Goal: Communication & Community: Participate in discussion

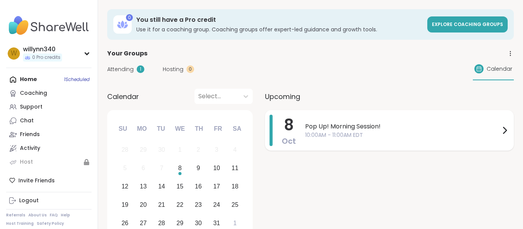
click at [352, 139] on div "Pop Up! Morning Session! 10:00AM - 11:00AM EDT" at bounding box center [407, 130] width 204 height 31
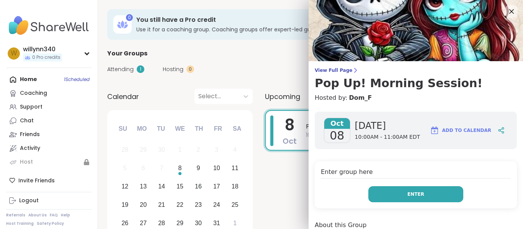
click at [372, 195] on button "Enter" at bounding box center [415, 194] width 95 height 16
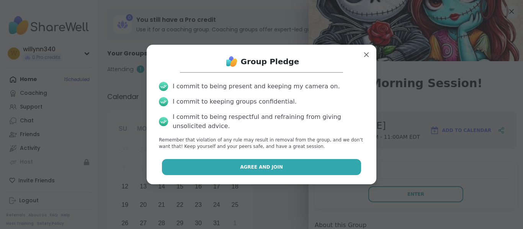
click at [332, 168] on button "Agree and Join" at bounding box center [261, 167] width 199 height 16
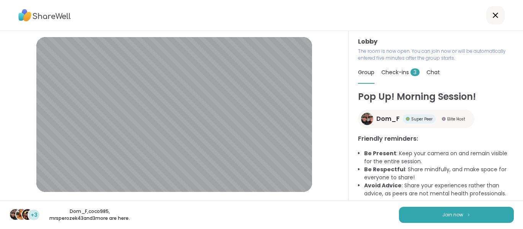
click at [408, 76] on span "Check-ins 3" at bounding box center [400, 73] width 38 height 8
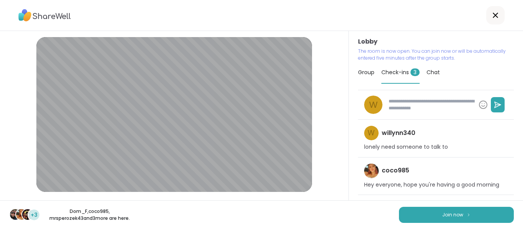
type textarea "*"
click at [368, 77] on div "Group" at bounding box center [366, 72] width 16 height 21
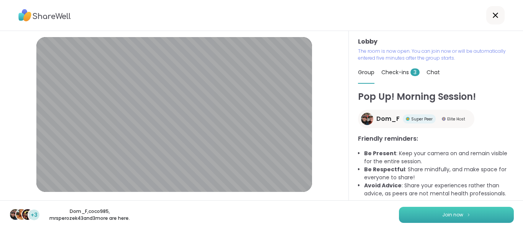
click at [430, 220] on button "Join now" at bounding box center [456, 215] width 115 height 16
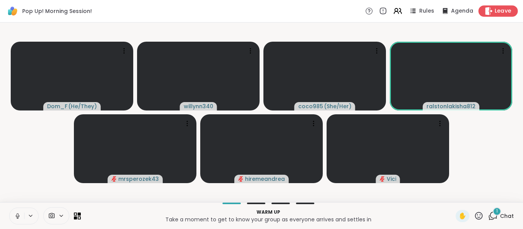
click at [514, 12] on div "Leave" at bounding box center [497, 10] width 39 height 11
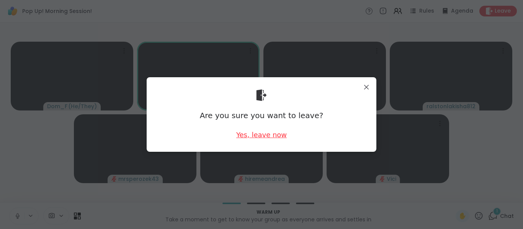
click at [283, 134] on div "Yes, leave now" at bounding box center [261, 135] width 51 height 10
